Goal: Task Accomplishment & Management: Complete application form

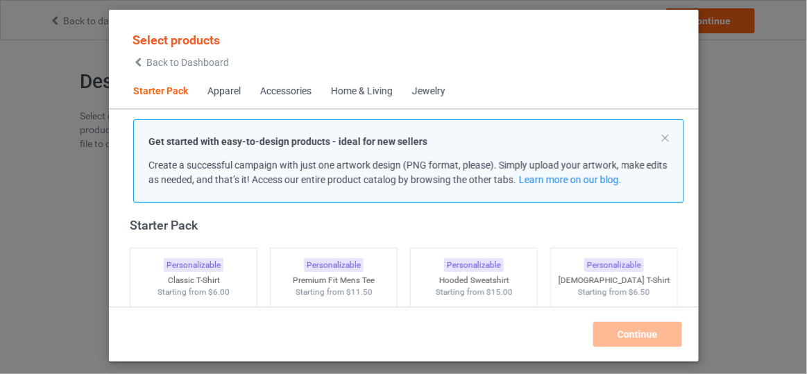
click at [177, 63] on span "Back to Dashboard" at bounding box center [187, 62] width 83 height 11
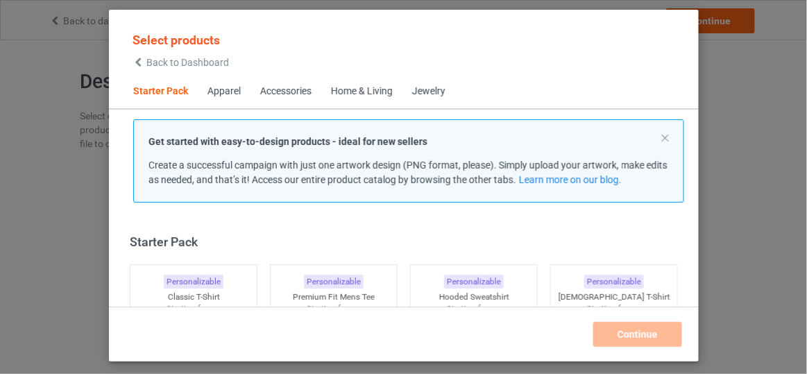
scroll to position [17, 0]
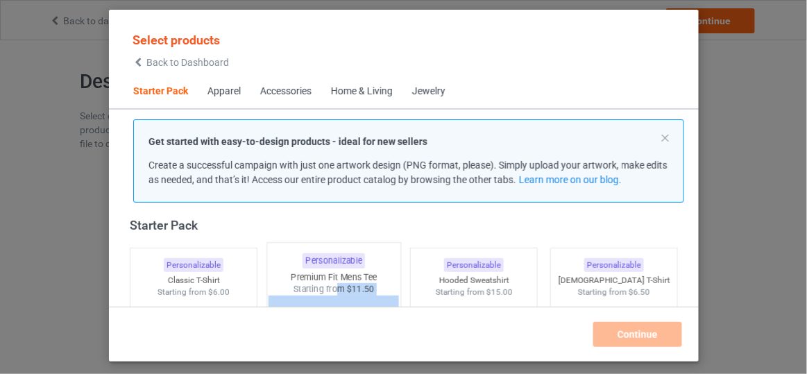
click at [334, 294] on div "Personalizable Premium Fit Mens Tee Starting from $11.50" at bounding box center [333, 354] width 135 height 224
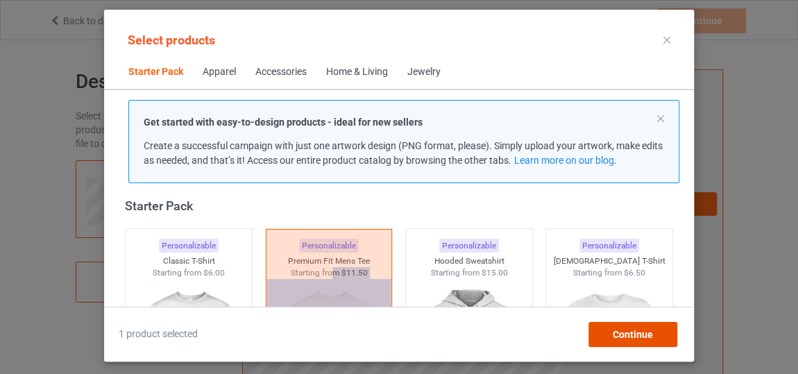
click at [658, 334] on div "Continue" at bounding box center [632, 334] width 89 height 25
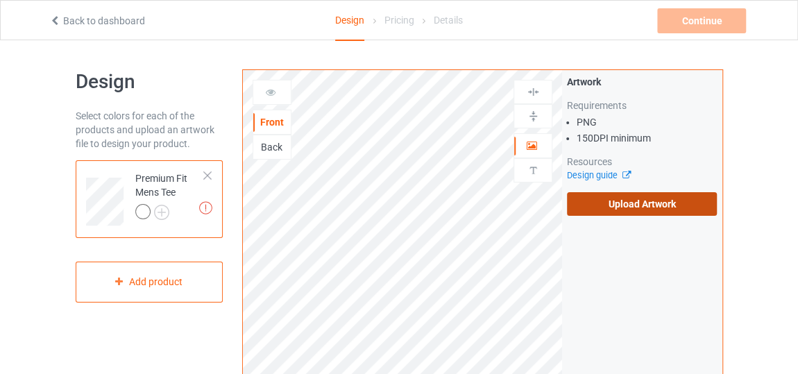
click at [654, 206] on label "Upload Artwork" at bounding box center [642, 204] width 150 height 24
click at [0, 0] on input "Upload Artwork" at bounding box center [0, 0] width 0 height 0
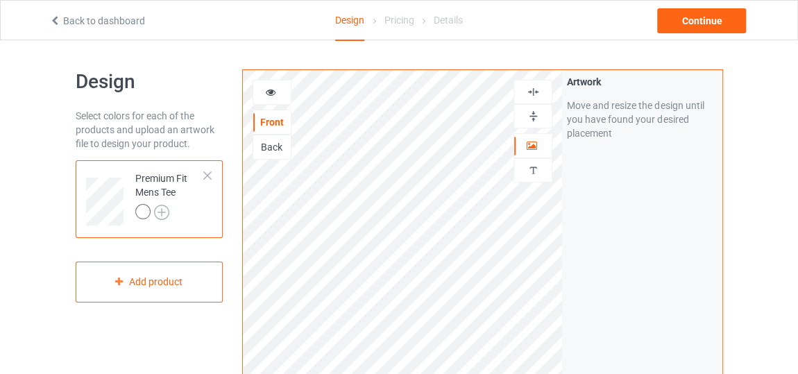
click at [158, 211] on img at bounding box center [161, 212] width 15 height 15
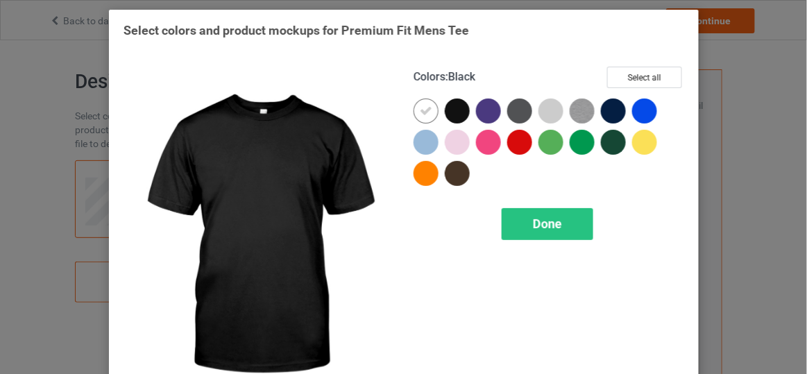
click at [461, 109] on div at bounding box center [457, 111] width 25 height 25
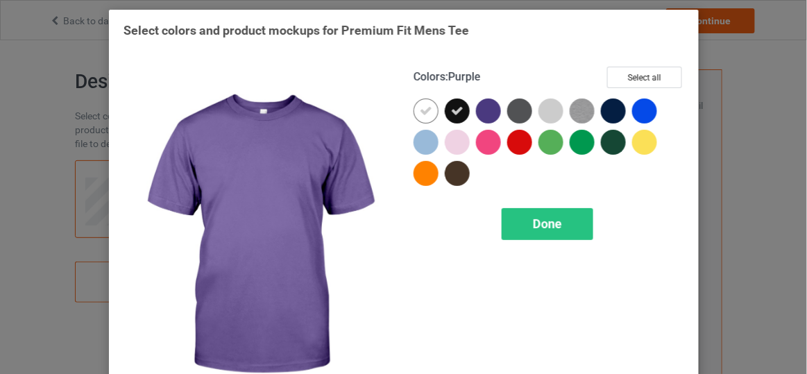
click at [481, 112] on div at bounding box center [488, 111] width 25 height 25
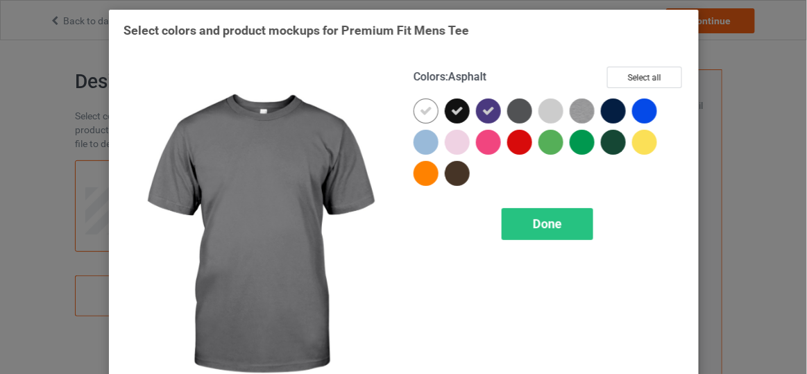
click at [514, 113] on div at bounding box center [519, 111] width 25 height 25
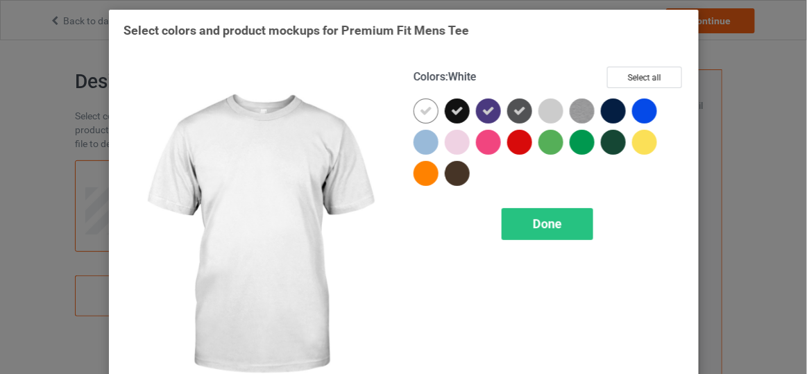
click at [420, 109] on icon at bounding box center [426, 111] width 12 height 12
click at [417, 109] on div at bounding box center [426, 111] width 25 height 25
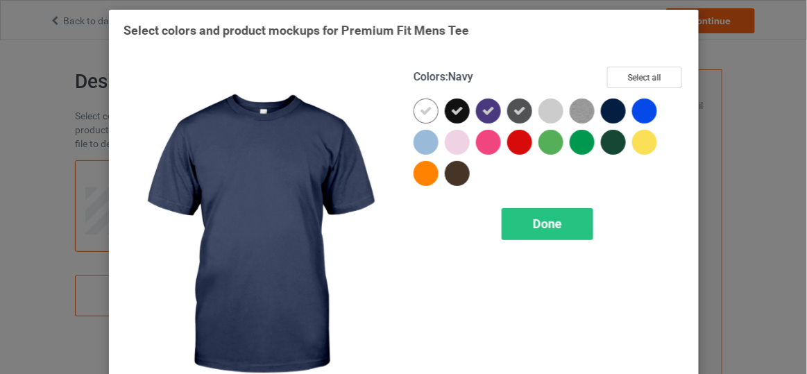
click at [604, 112] on div at bounding box center [613, 111] width 25 height 25
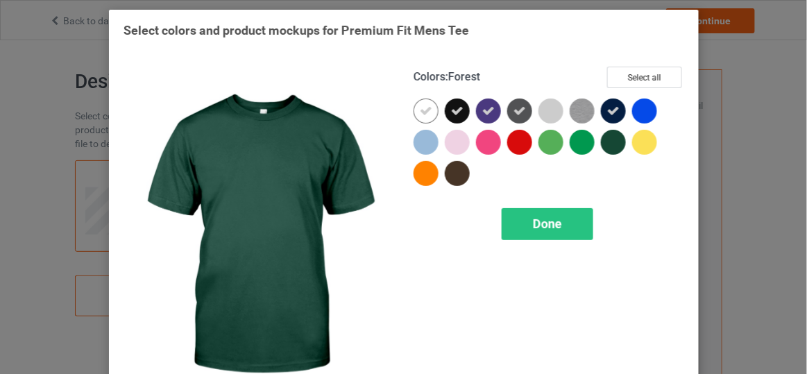
click at [603, 138] on div at bounding box center [613, 142] width 25 height 25
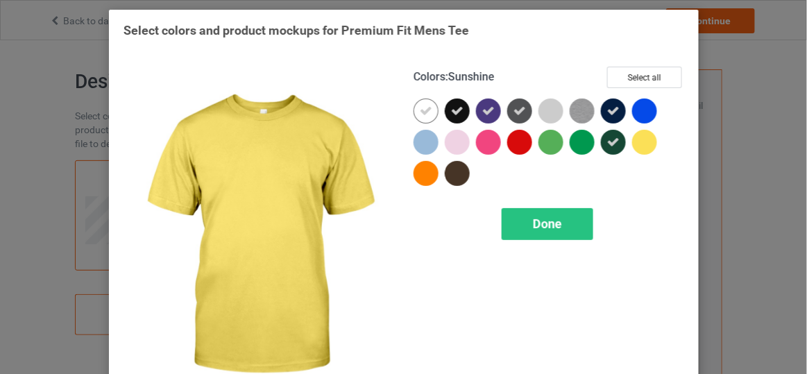
click at [632, 135] on div at bounding box center [644, 142] width 25 height 25
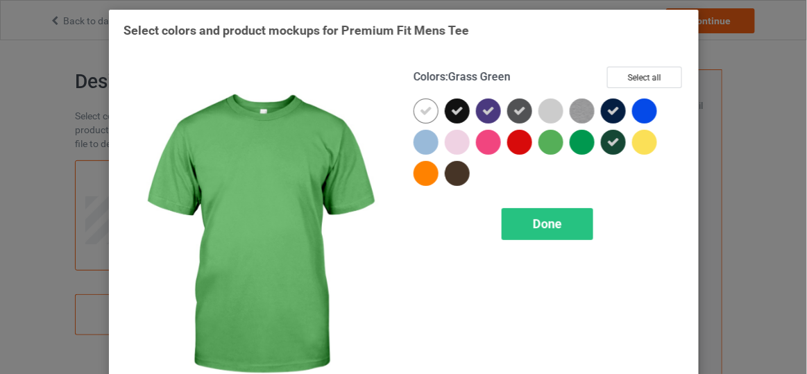
click at [541, 142] on div at bounding box center [550, 142] width 25 height 25
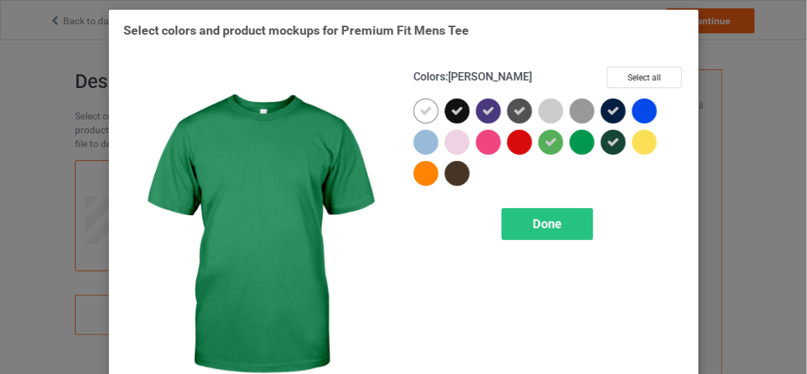
click at [579, 141] on div at bounding box center [582, 142] width 25 height 25
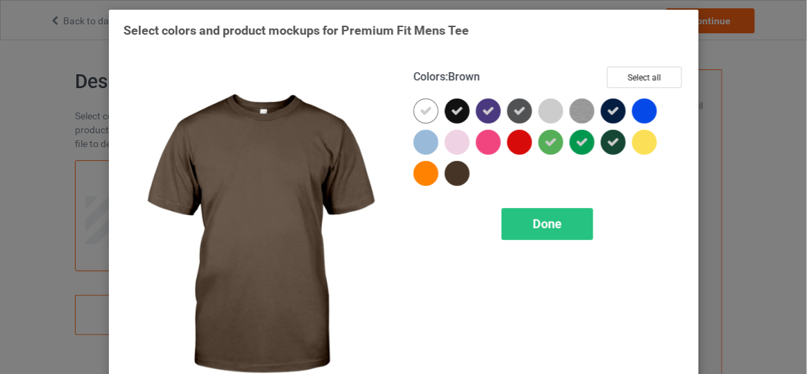
click at [461, 173] on div at bounding box center [457, 173] width 25 height 25
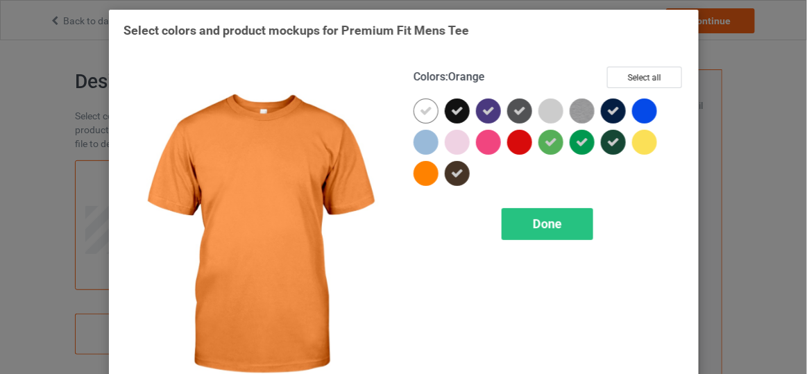
click at [405, 171] on div "Colors : Orange Select all Done" at bounding box center [549, 236] width 290 height 358
click at [418, 174] on div at bounding box center [426, 173] width 25 height 25
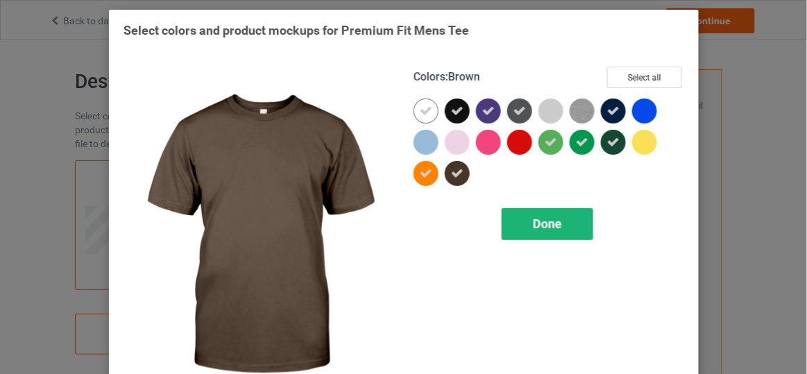
click at [532, 231] on div "Done" at bounding box center [547, 224] width 92 height 32
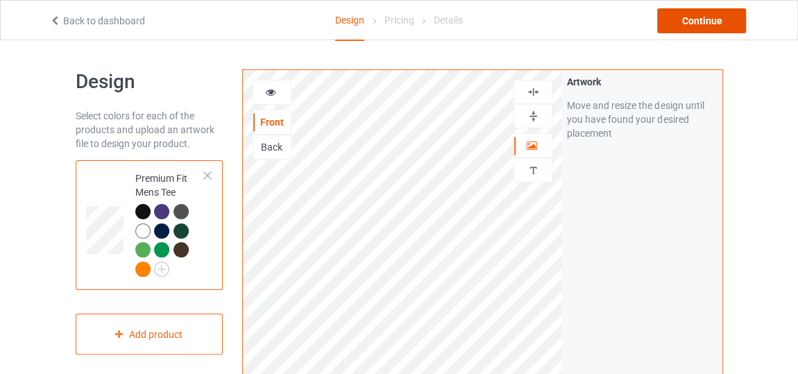
click at [677, 26] on div "Continue" at bounding box center [701, 20] width 89 height 25
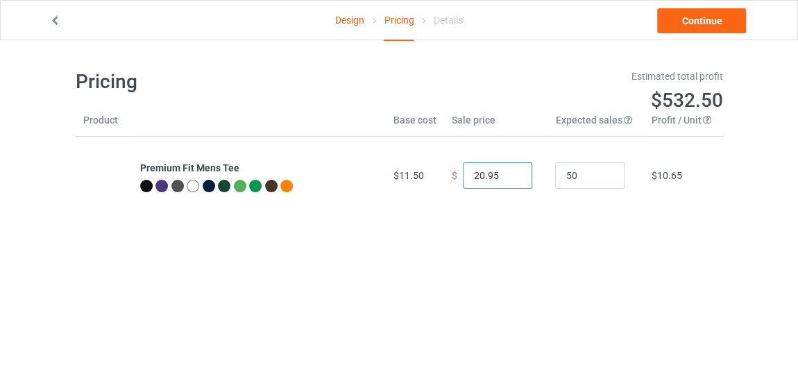
click at [511, 177] on input "20.95" at bounding box center [497, 175] width 69 height 26
click at [511, 177] on input "19.95" at bounding box center [497, 175] width 69 height 26
click at [511, 177] on input "18.95" at bounding box center [497, 175] width 69 height 26
type input "19.95"
click at [511, 172] on input "19.95" at bounding box center [497, 175] width 69 height 26
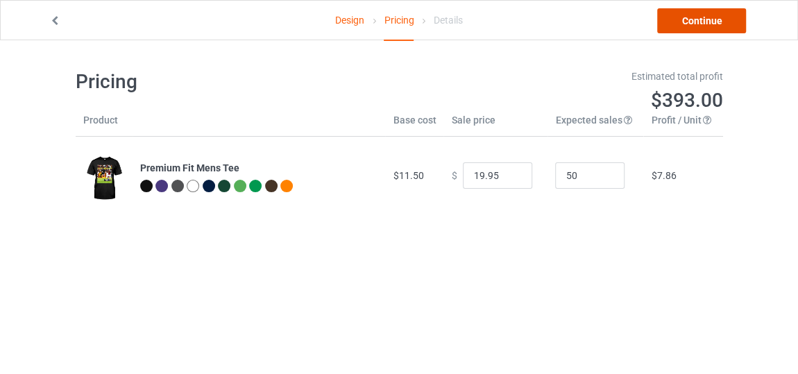
click at [699, 27] on link "Continue" at bounding box center [701, 20] width 89 height 25
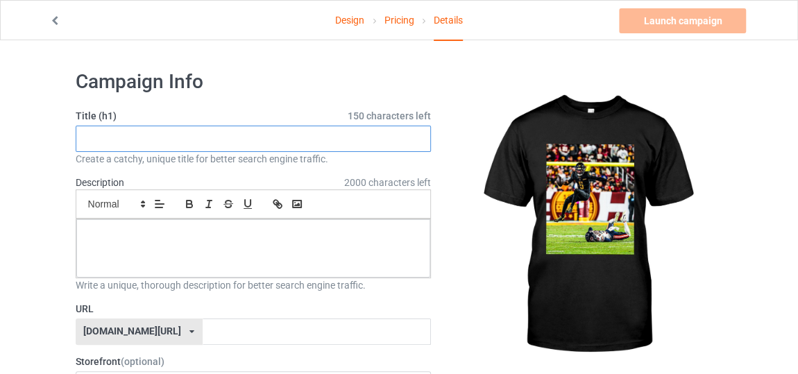
click at [306, 140] on input "text" at bounding box center [254, 139] width 356 height 26
type input "new style new day"
click at [194, 279] on div "Write a unique, thorough description for better search engine traffic." at bounding box center [254, 285] width 356 height 14
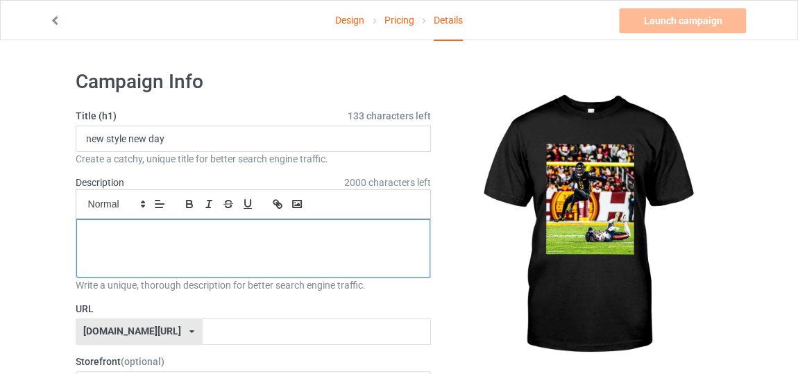
click at [209, 250] on div at bounding box center [253, 248] width 355 height 58
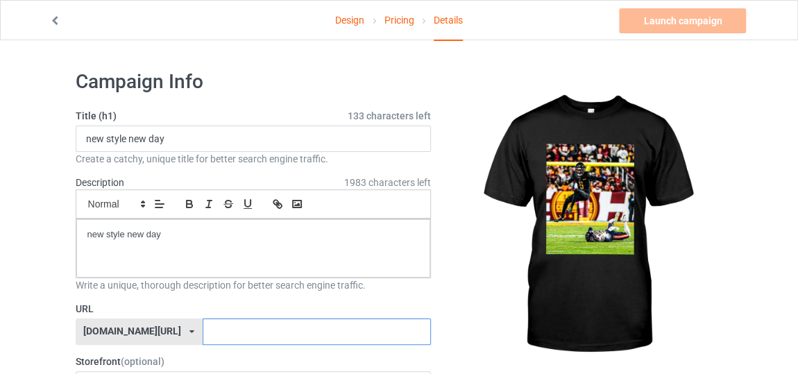
click at [210, 330] on input "text" at bounding box center [317, 332] width 228 height 26
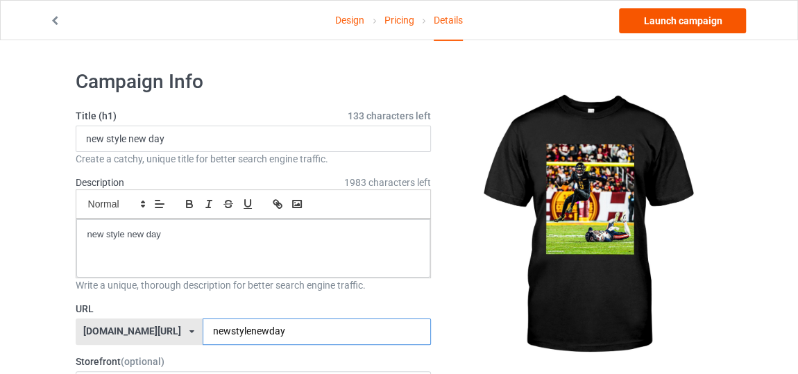
type input "newstylenewday"
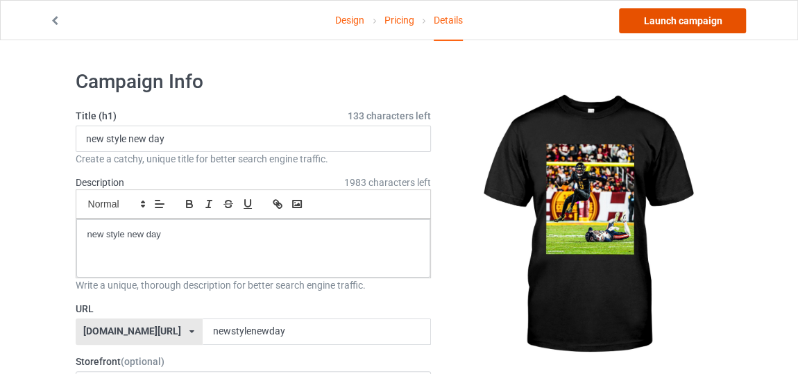
click at [644, 24] on link "Launch campaign" at bounding box center [682, 20] width 127 height 25
